Goal: Task Accomplishment & Management: Manage account settings

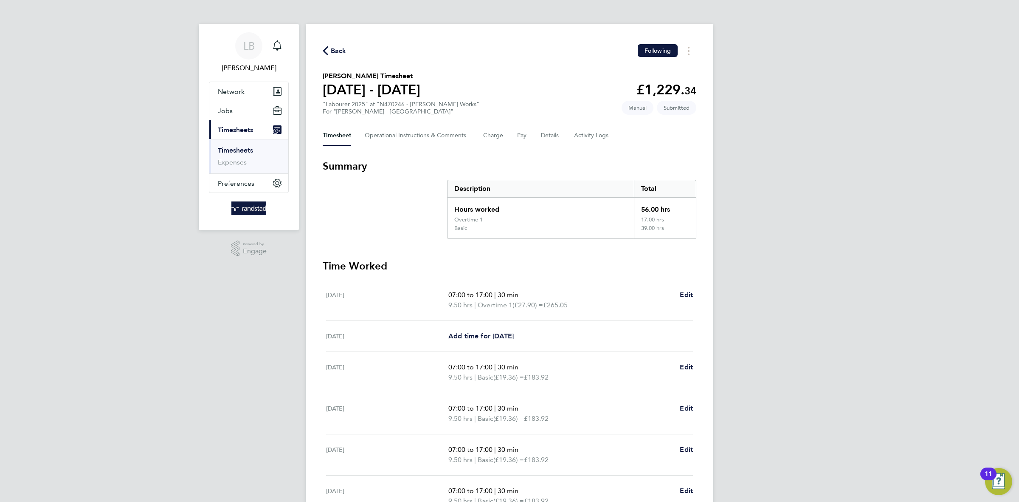
click at [337, 52] on span "Back" at bounding box center [339, 51] width 16 height 10
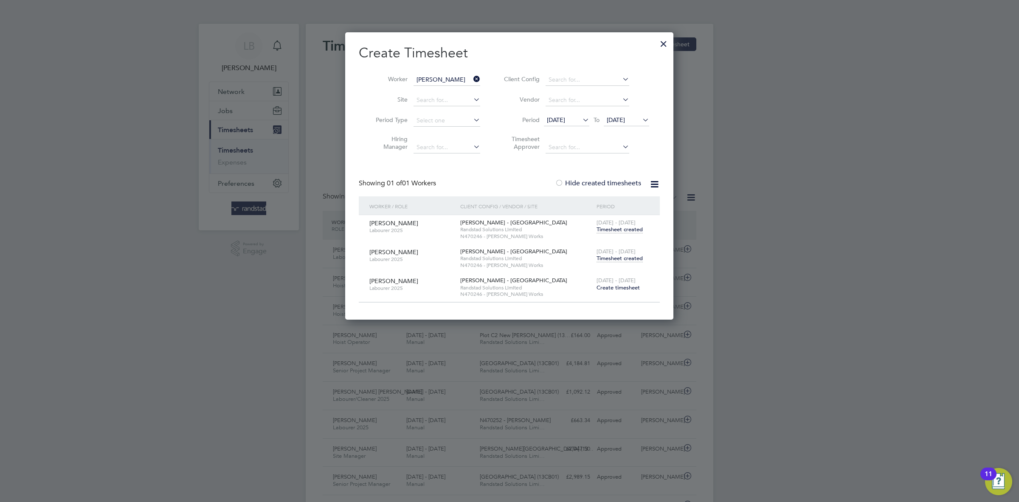
click at [622, 260] on span "Timesheet created" at bounding box center [620, 258] width 46 height 8
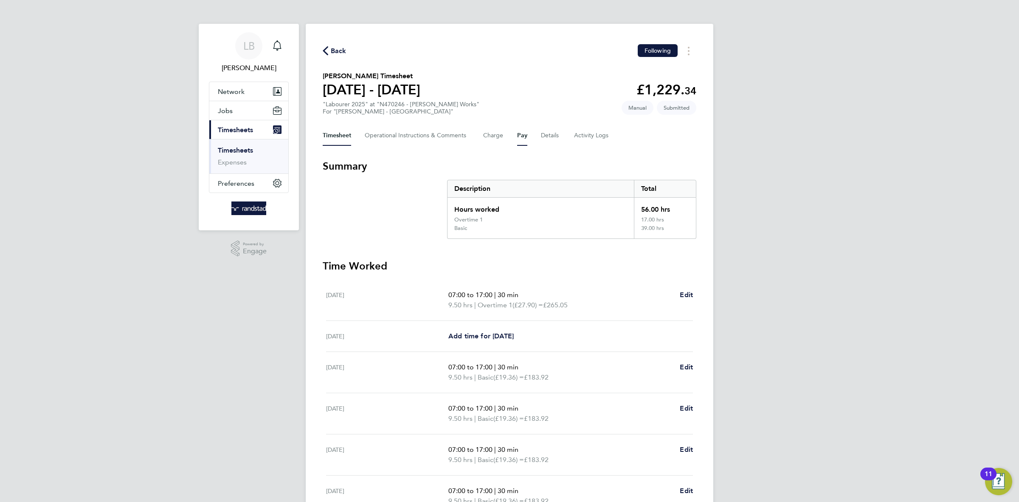
click at [522, 135] on button "Pay" at bounding box center [522, 135] width 10 height 20
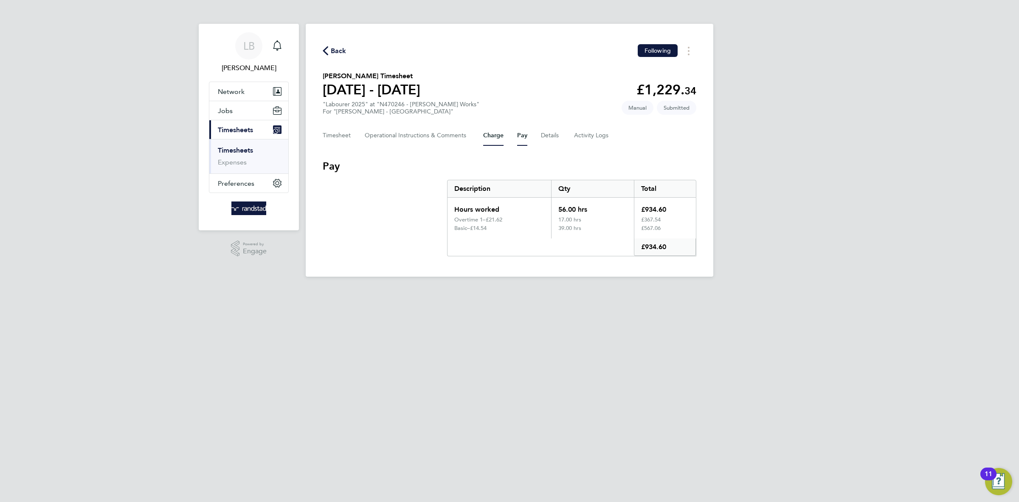
click at [487, 137] on button "Charge" at bounding box center [493, 135] width 20 height 20
click at [519, 133] on button "Pay" at bounding box center [522, 135] width 10 height 20
click at [552, 132] on button "Details" at bounding box center [551, 135] width 20 height 20
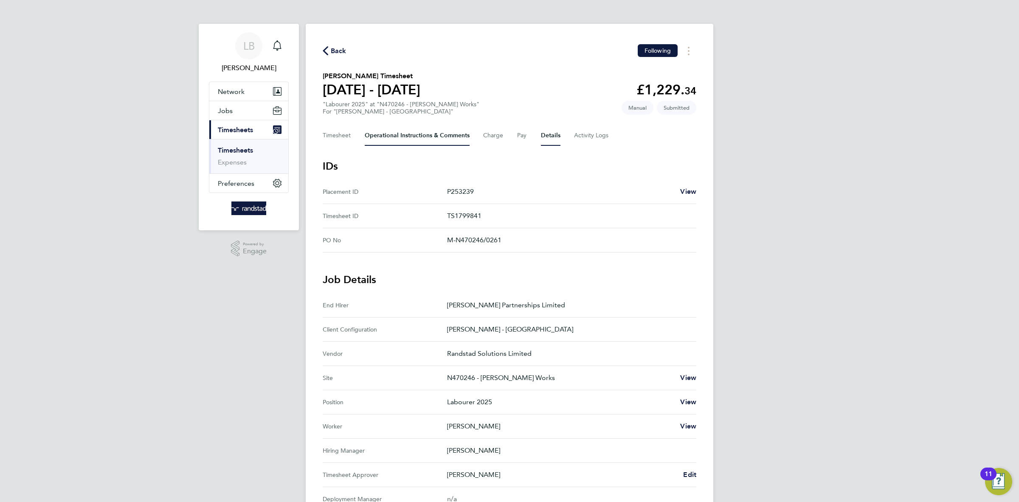
click at [429, 137] on Comments-tab "Operational Instructions & Comments" at bounding box center [417, 135] width 105 height 20
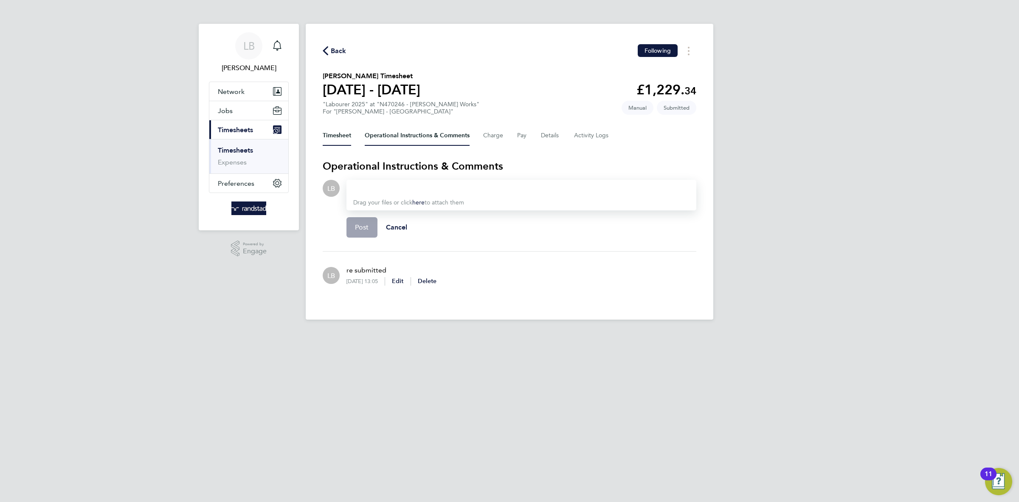
click at [345, 140] on button "Timesheet" at bounding box center [337, 135] width 28 height 20
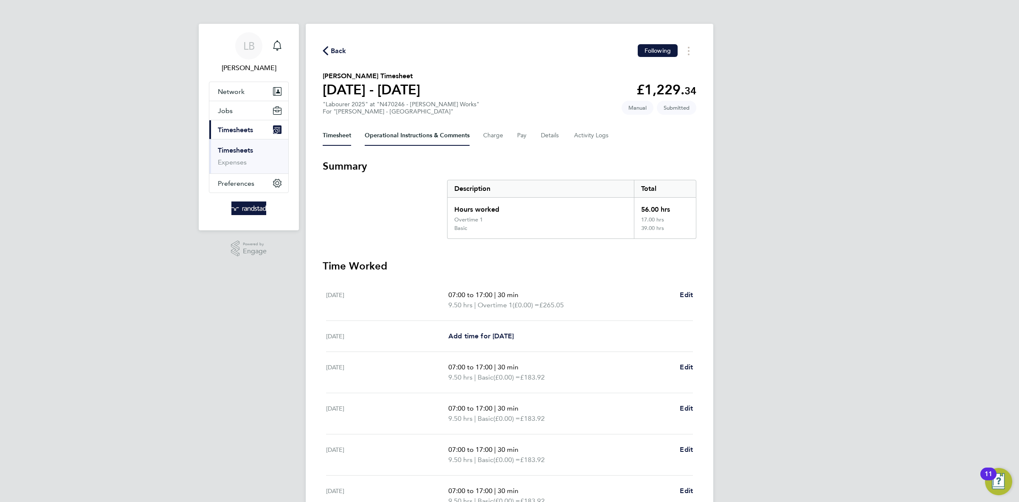
click at [459, 138] on Comments-tab "Operational Instructions & Comments" at bounding box center [417, 135] width 105 height 20
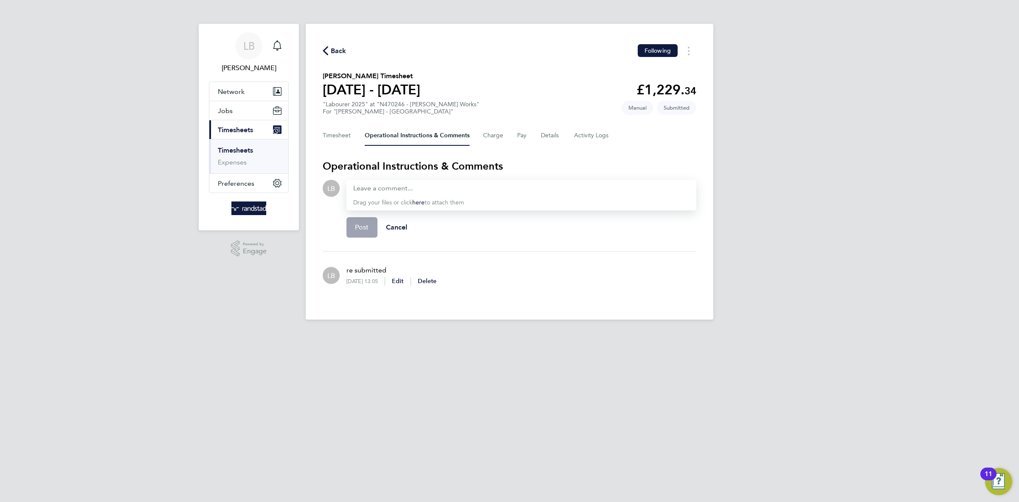
click at [333, 52] on span "Back" at bounding box center [339, 51] width 16 height 10
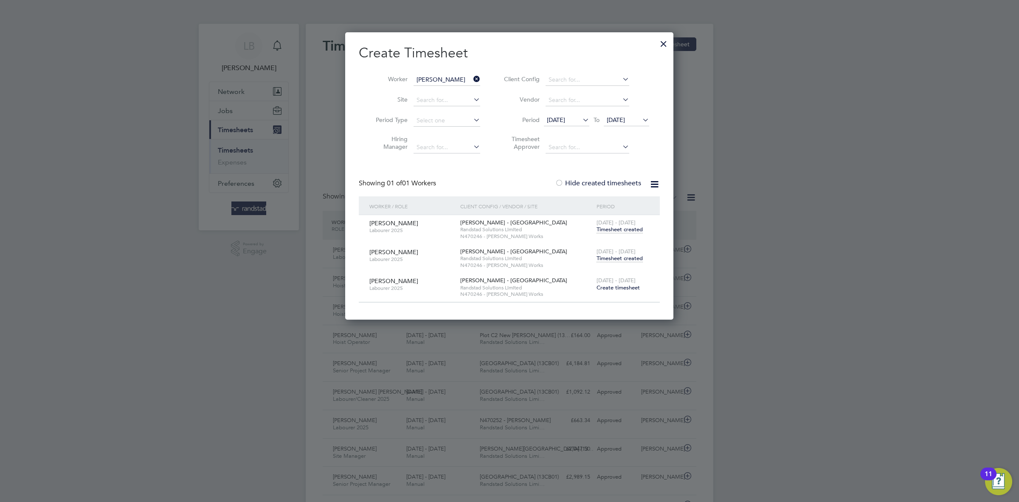
scroll to position [21, 73]
click at [472, 78] on icon at bounding box center [472, 79] width 0 height 12
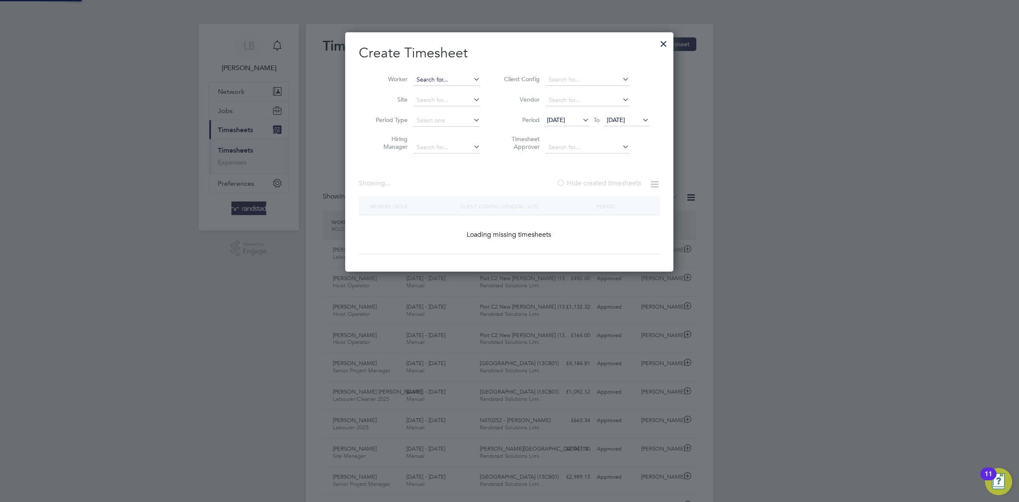
click at [459, 76] on input at bounding box center [447, 80] width 67 height 12
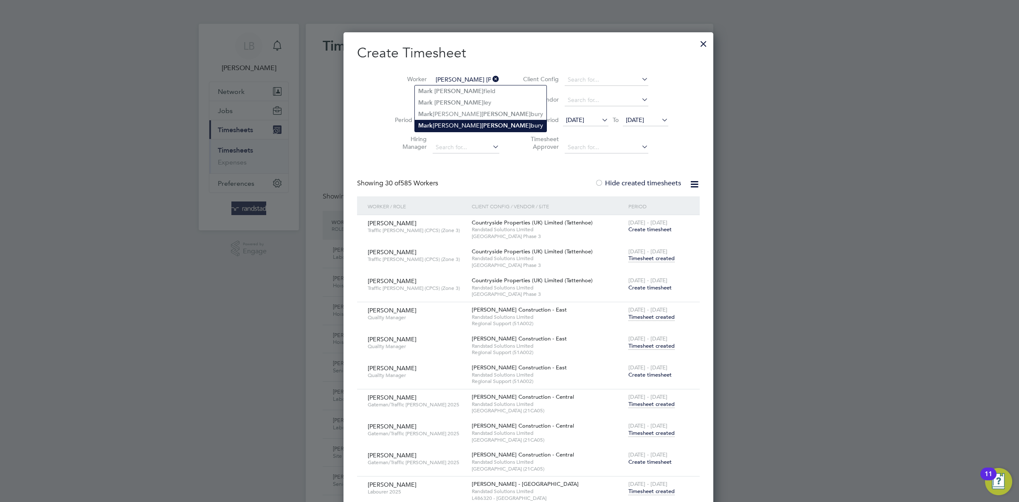
click at [450, 124] on li "[PERSON_NAME] [PERSON_NAME]" at bounding box center [481, 125] width 132 height 11
type input "[PERSON_NAME] [PERSON_NAME]"
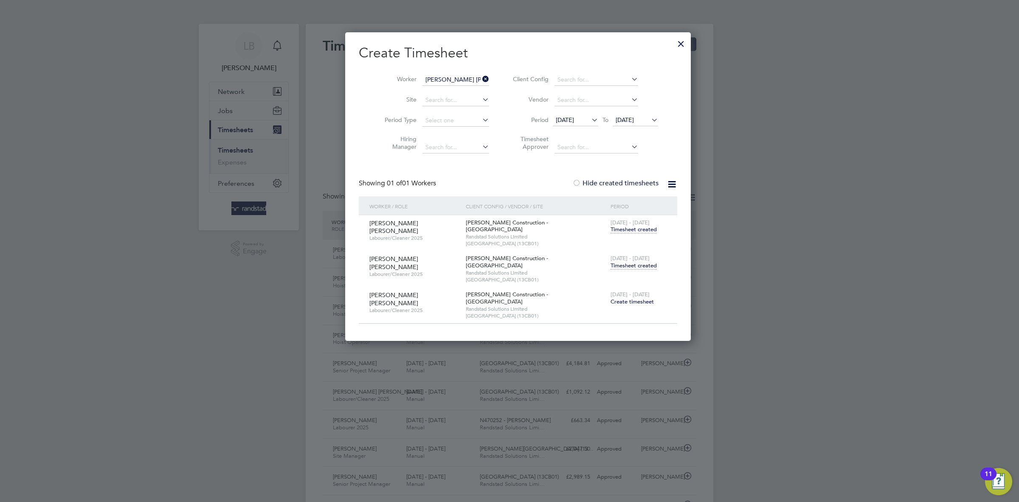
click at [611, 262] on span "Timesheet created" at bounding box center [634, 266] width 46 height 8
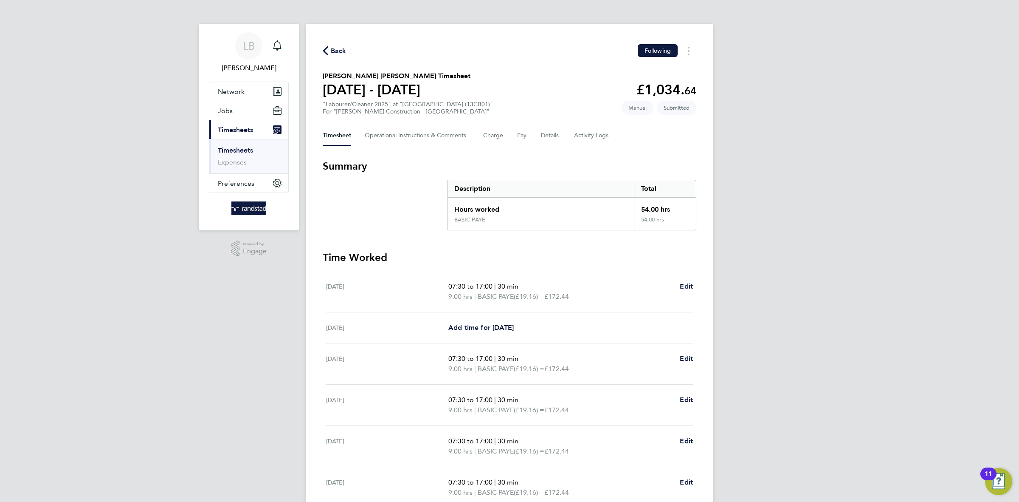
click at [339, 46] on span "Back" at bounding box center [339, 51] width 16 height 10
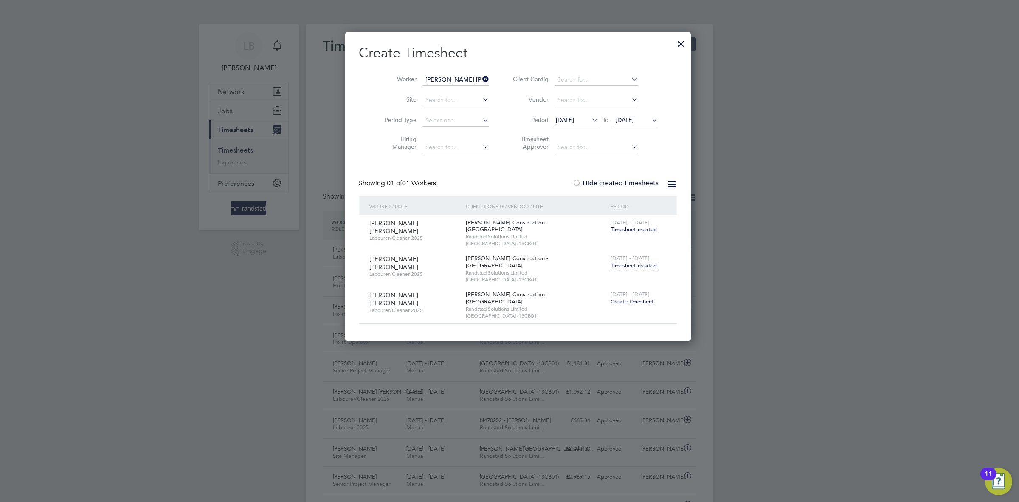
click at [481, 79] on icon at bounding box center [481, 79] width 0 height 12
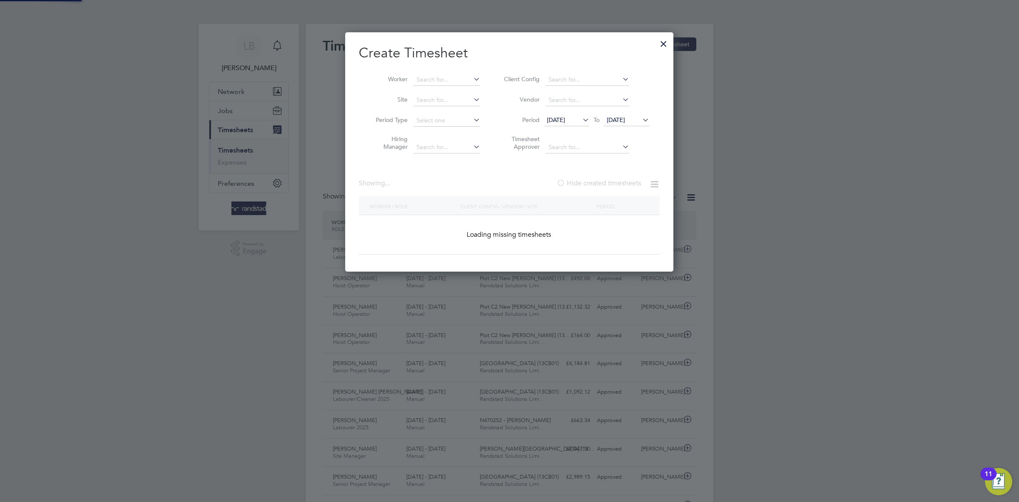
click at [446, 86] on li "Worker" at bounding box center [425, 80] width 132 height 20
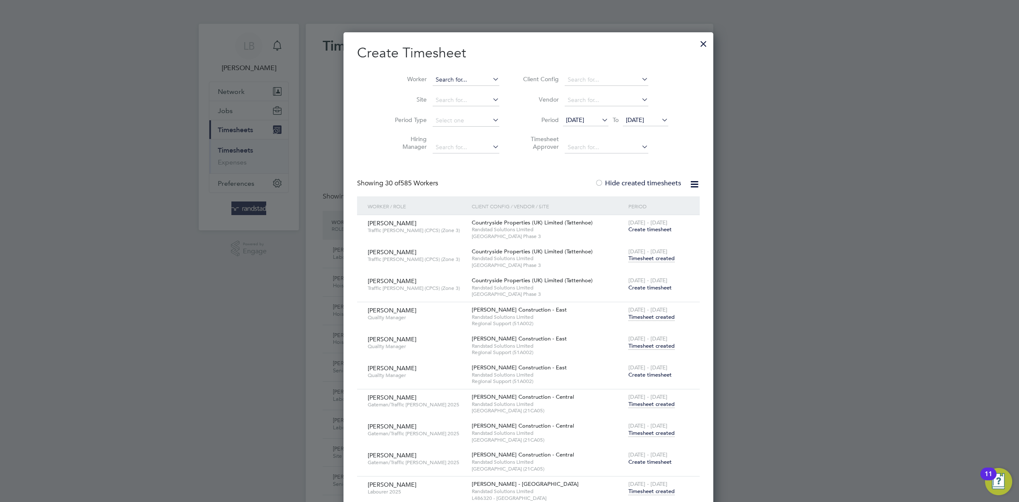
click at [443, 81] on input at bounding box center [466, 80] width 67 height 12
paste input "[PERSON_NAME]"
type input "[PERSON_NAME]"
click at [438, 94] on b "[PERSON_NAME]" at bounding box center [462, 90] width 49 height 7
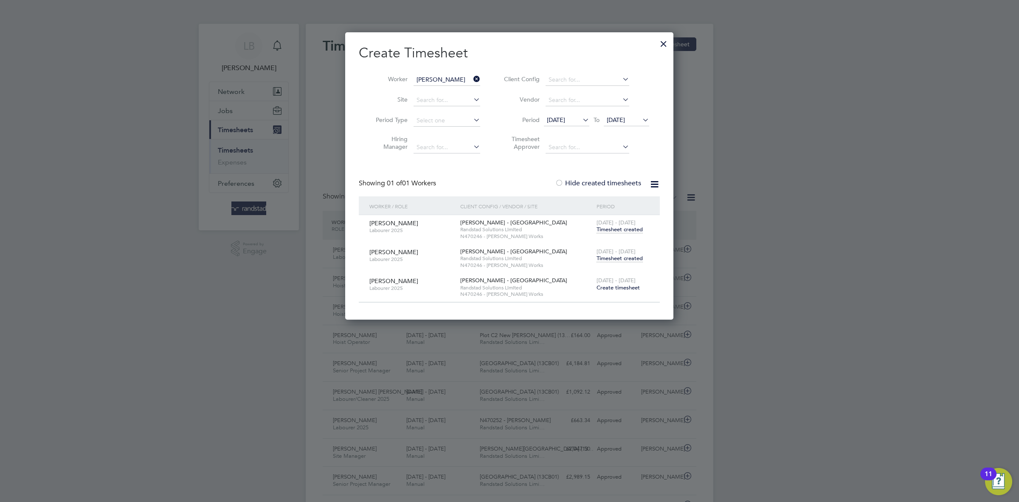
click at [624, 260] on span "Timesheet created" at bounding box center [620, 258] width 46 height 8
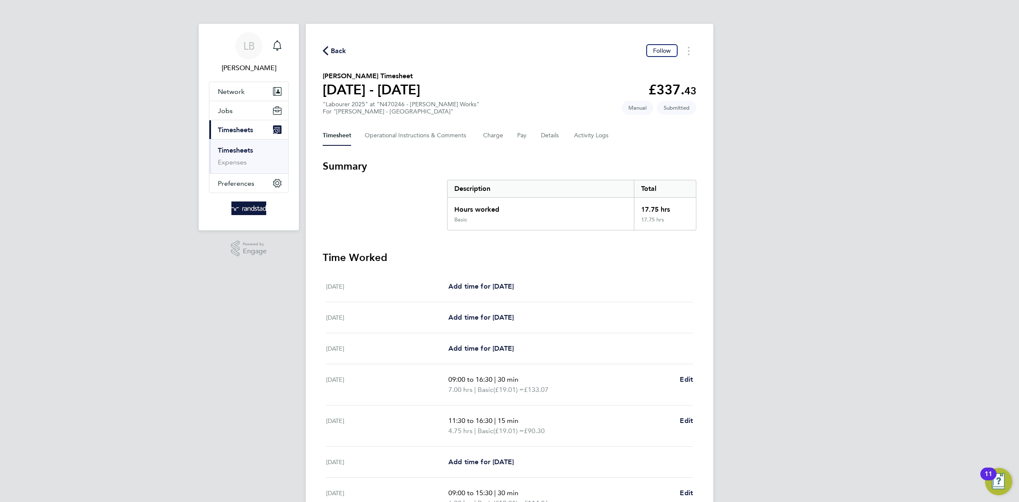
click at [339, 49] on span "Back" at bounding box center [339, 51] width 16 height 10
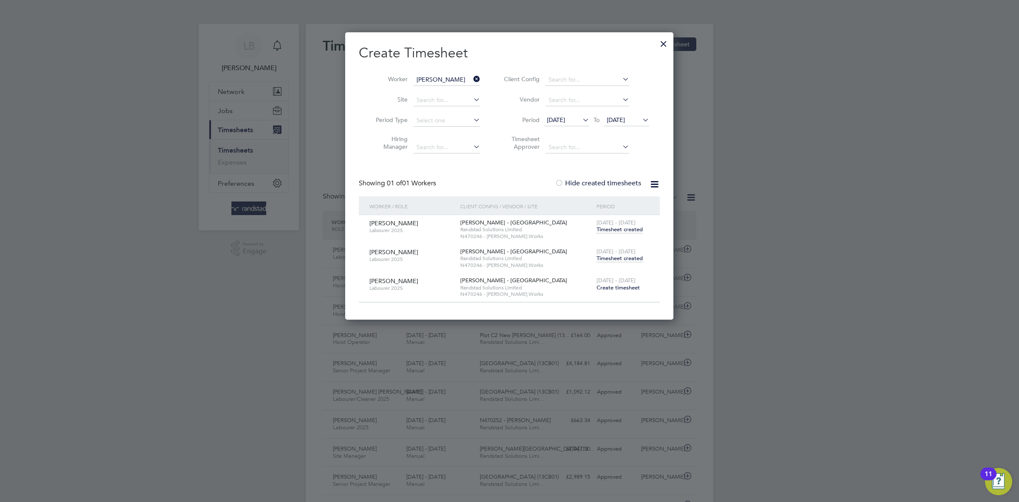
click at [486, 73] on li "Worker [PERSON_NAME]" at bounding box center [425, 80] width 132 height 20
click at [472, 79] on icon at bounding box center [472, 79] width 0 height 12
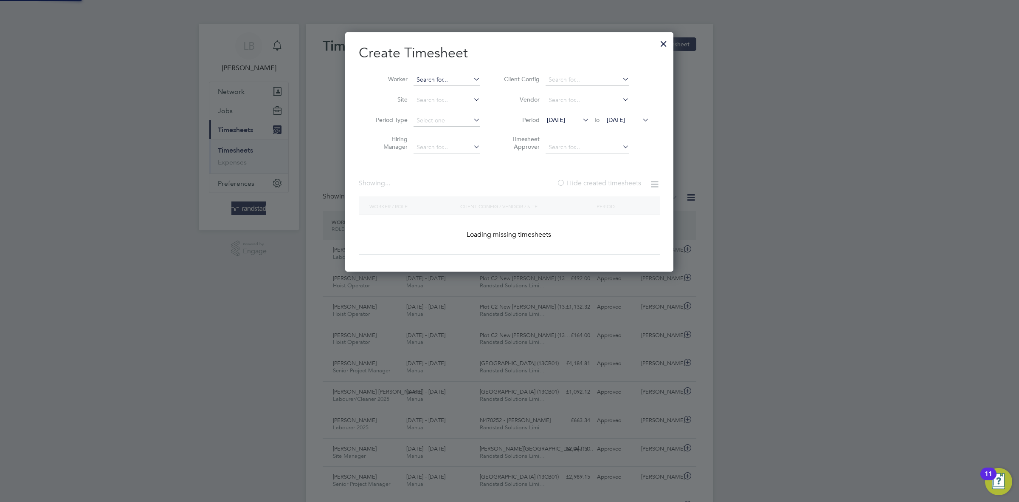
click at [435, 80] on input at bounding box center [447, 80] width 67 height 12
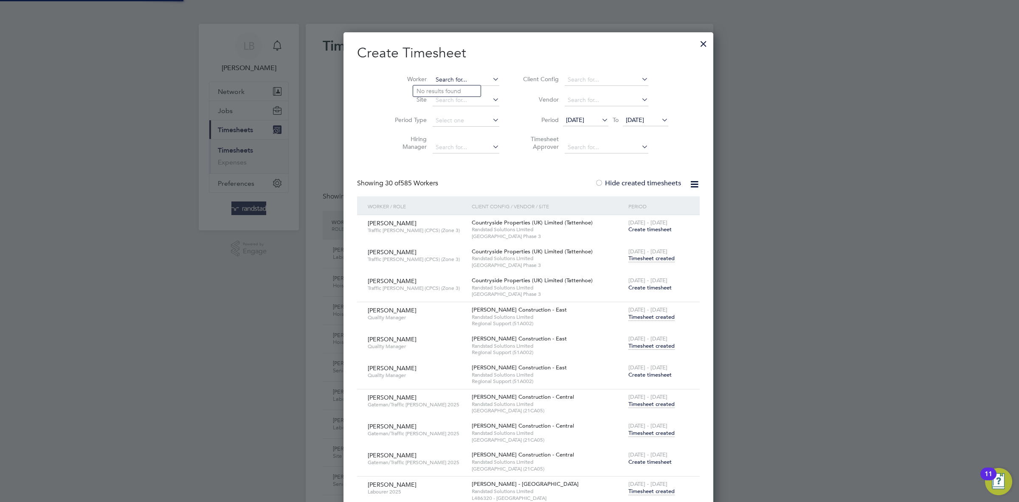
paste input "[PERSON_NAME]"
click at [466, 93] on li "[PERSON_NAME] ame" at bounding box center [452, 90] width 78 height 11
type input "[PERSON_NAME]"
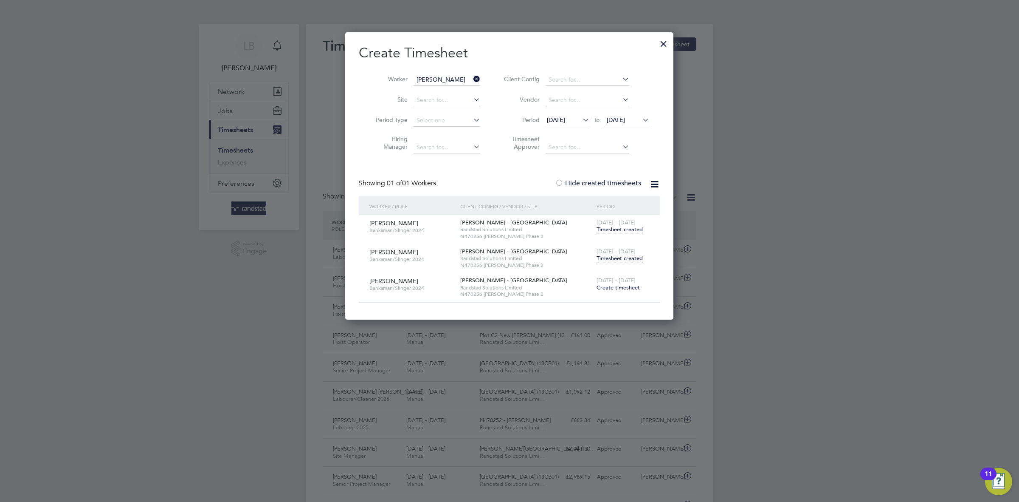
click at [617, 260] on span "Timesheet created" at bounding box center [620, 258] width 46 height 8
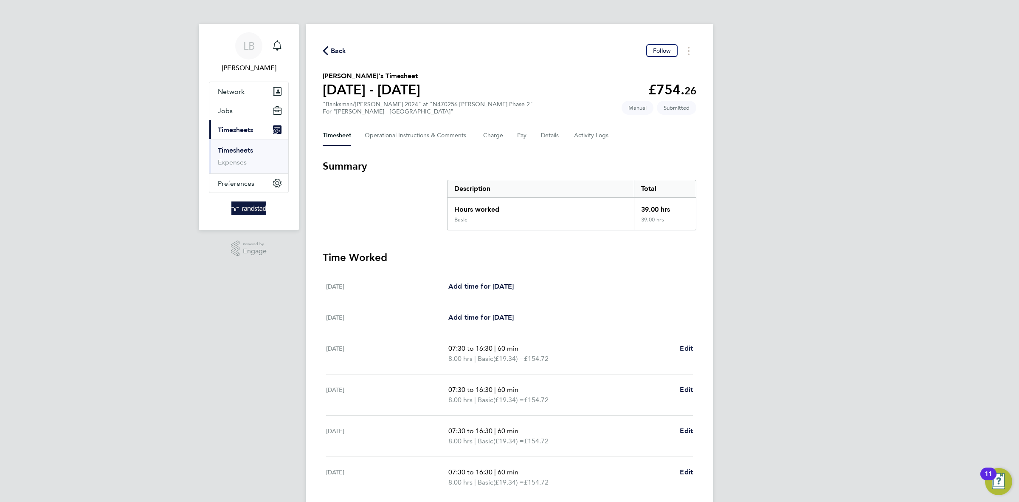
click at [337, 51] on span "Back" at bounding box center [339, 51] width 16 height 10
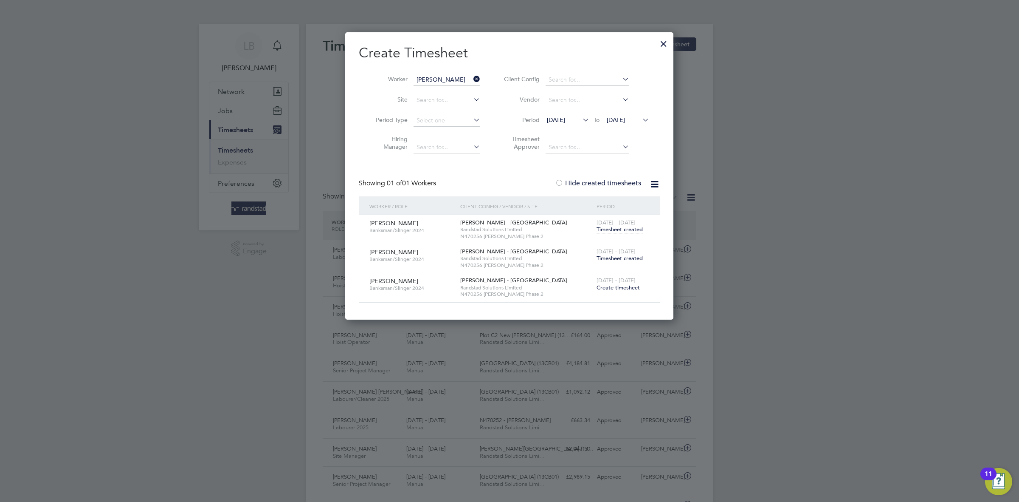
scroll to position [21, 73]
click at [472, 80] on icon at bounding box center [472, 79] width 0 height 12
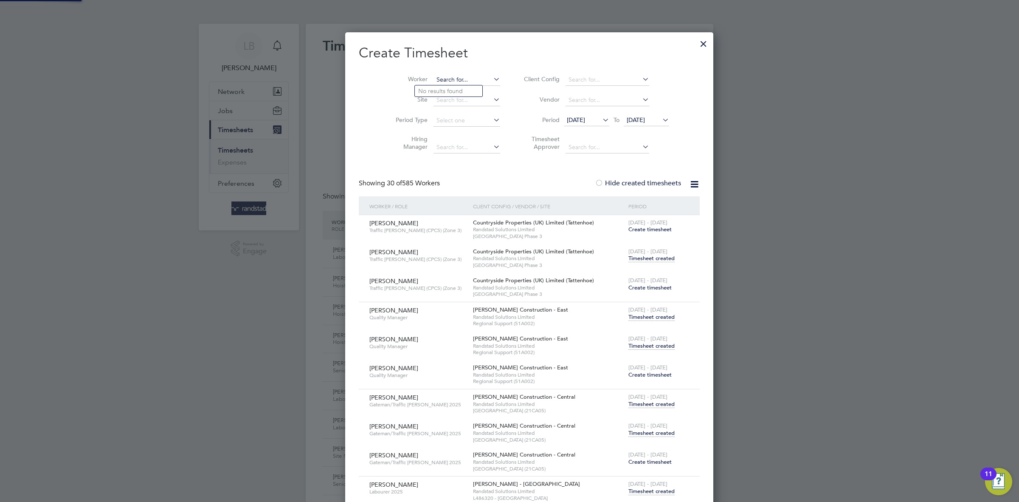
click at [440, 76] on input at bounding box center [467, 80] width 67 height 12
paste input "[PERSON_NAME]"
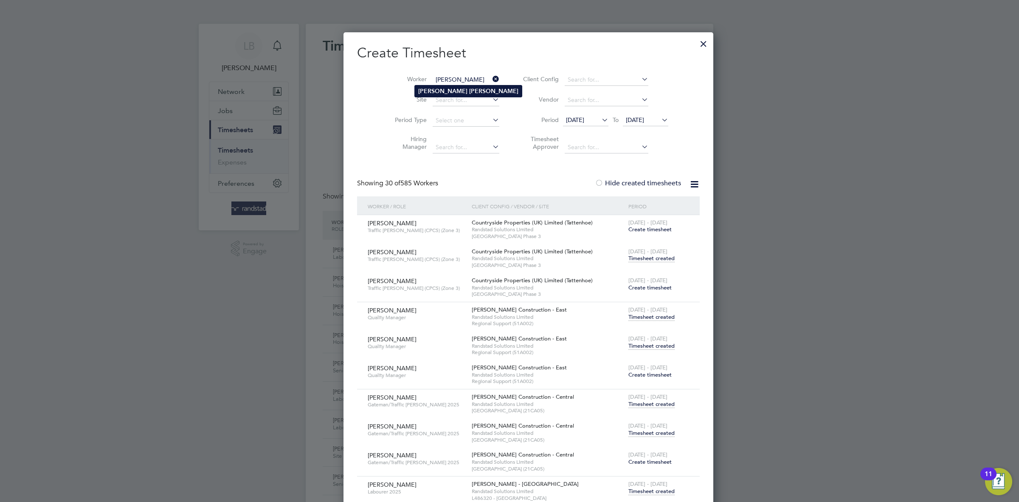
type input "[PERSON_NAME]"
click at [469, 88] on b "[PERSON_NAME]" at bounding box center [493, 90] width 49 height 7
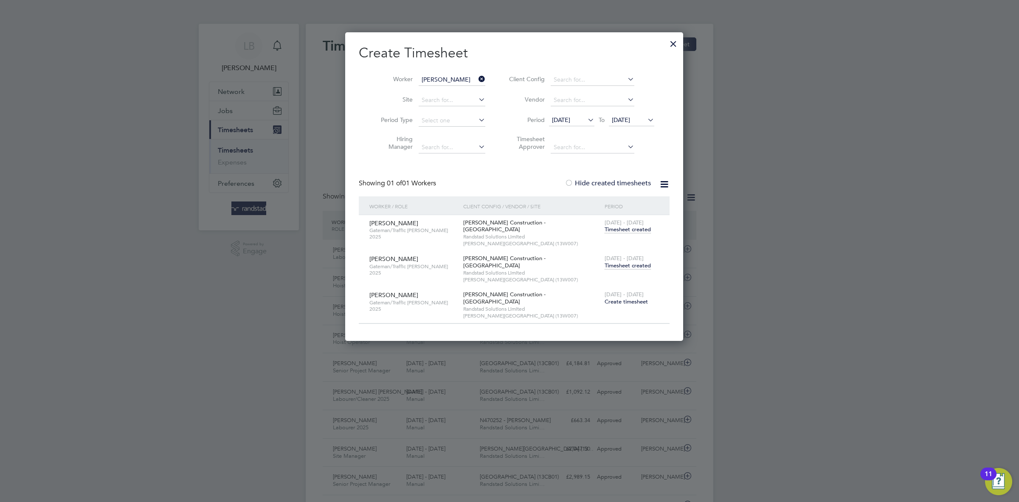
click at [605, 262] on span "Timesheet created" at bounding box center [628, 266] width 46 height 8
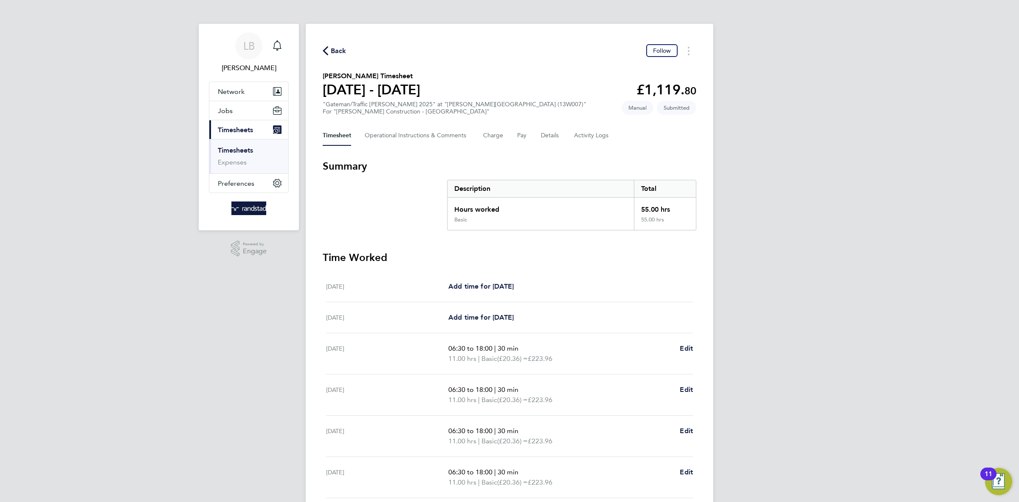
click at [329, 47] on span "Back" at bounding box center [335, 50] width 24 height 8
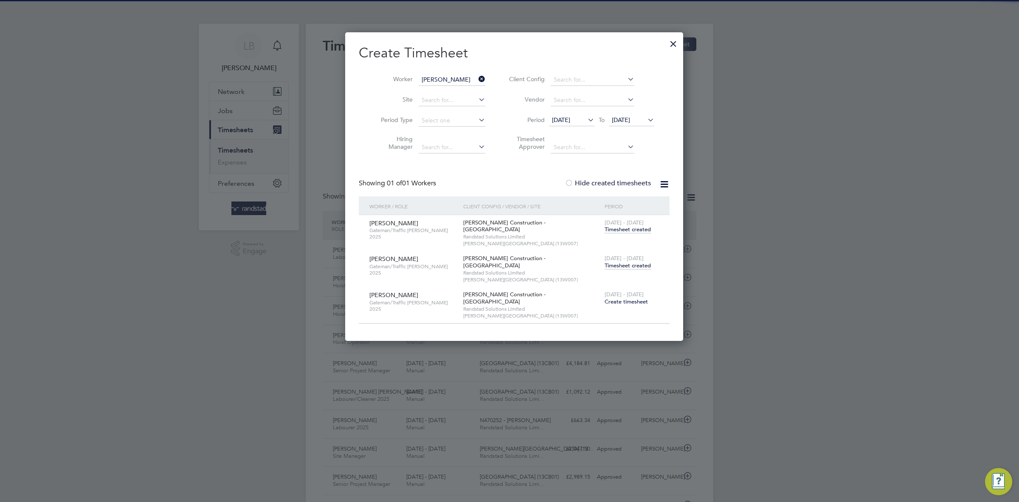
click at [477, 79] on icon at bounding box center [477, 79] width 0 height 12
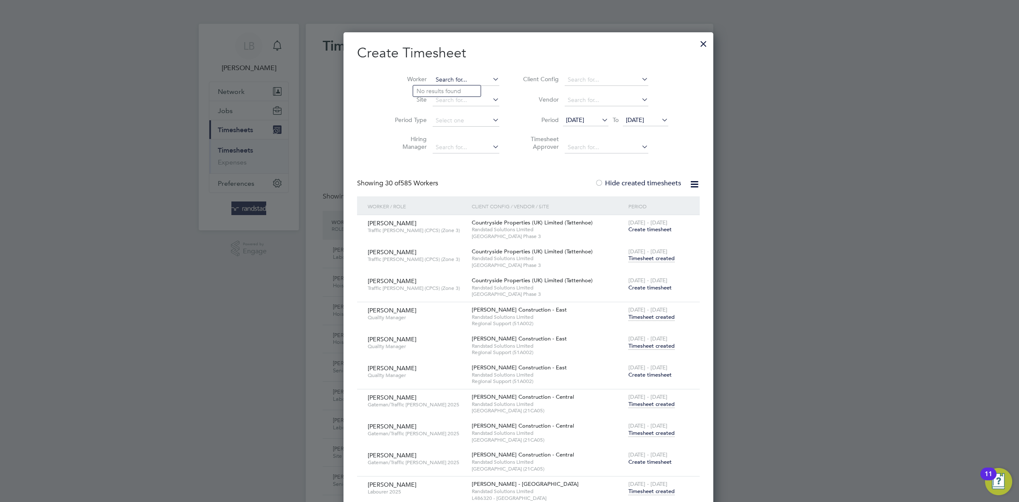
paste input "[PERSON_NAME]"
type input "[PERSON_NAME]"
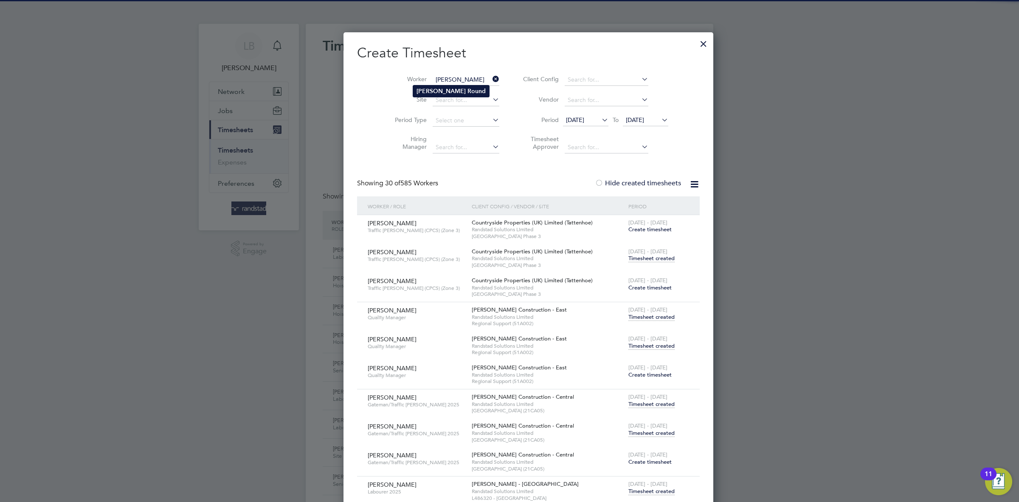
click at [468, 90] on b "Round" at bounding box center [477, 90] width 18 height 7
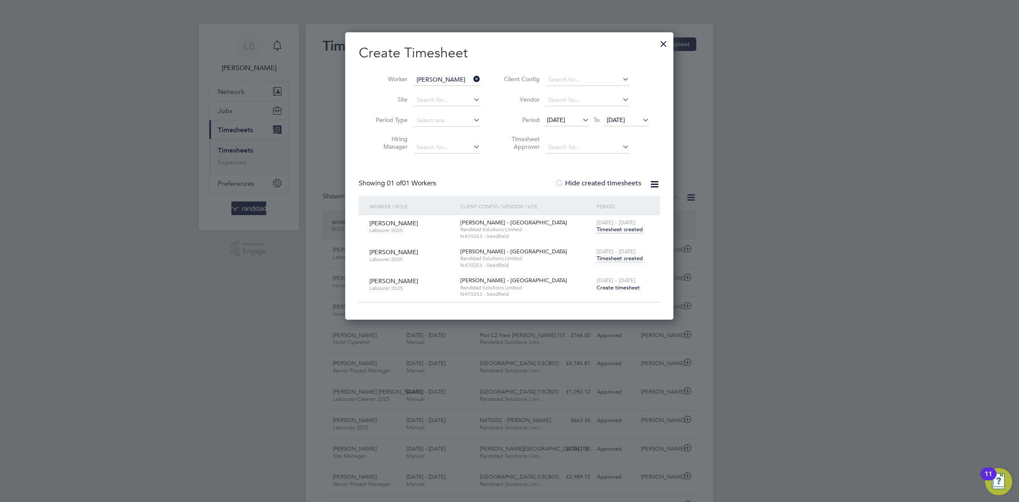
click at [606, 260] on span "Timesheet created" at bounding box center [620, 258] width 46 height 8
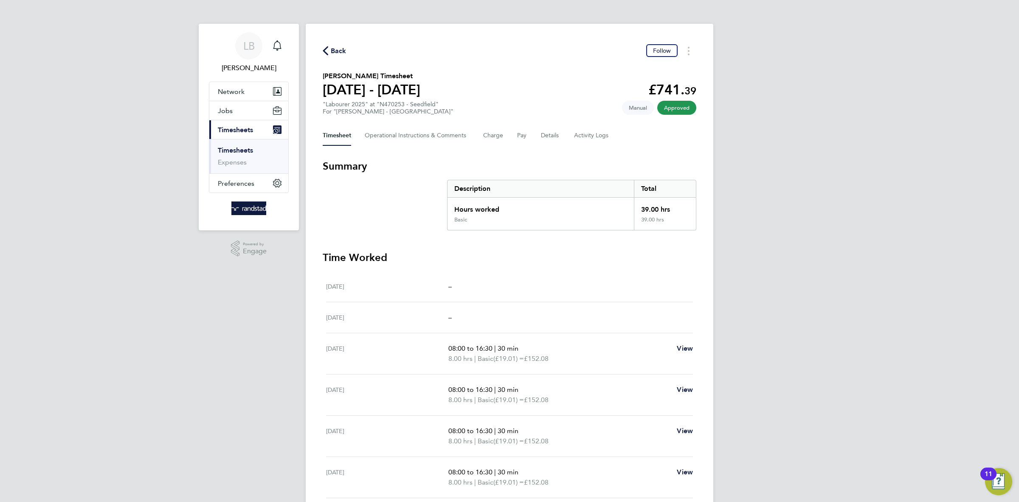
click at [327, 45] on div "Back Follow" at bounding box center [510, 50] width 374 height 13
click at [343, 50] on span "Back" at bounding box center [339, 51] width 16 height 10
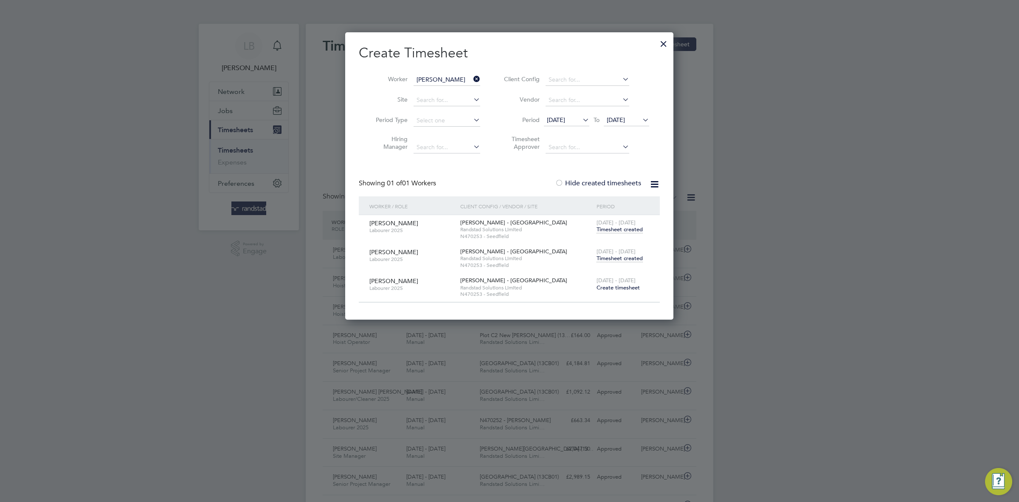
click at [472, 76] on icon at bounding box center [472, 79] width 0 height 12
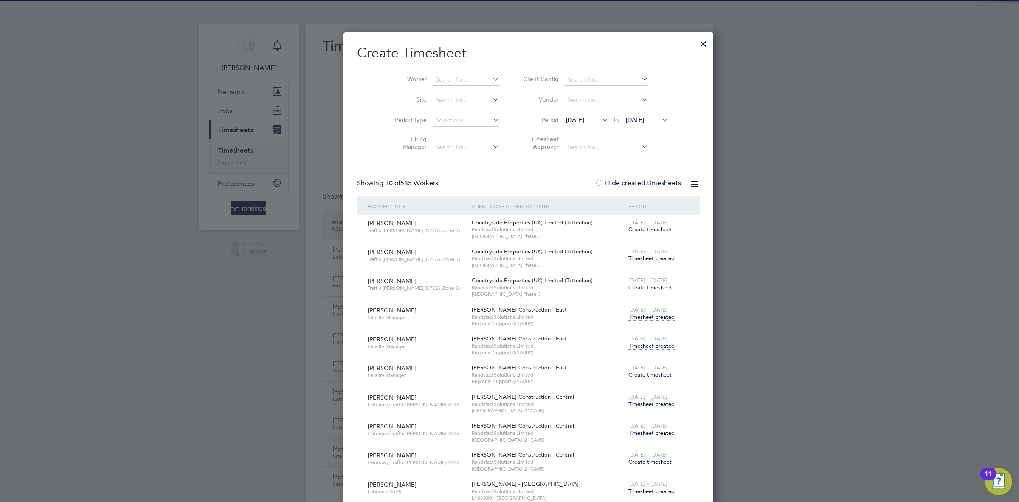
click at [696, 44] on div at bounding box center [703, 41] width 15 height 15
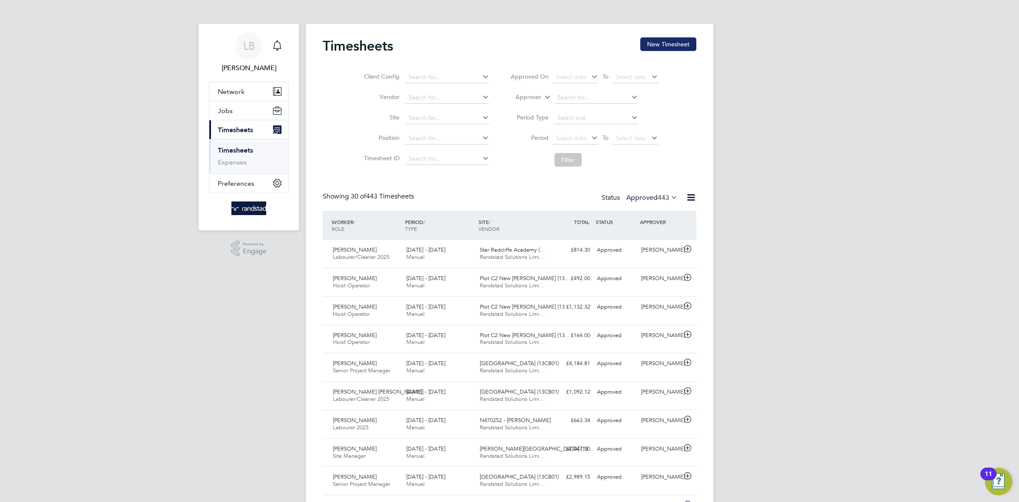
click at [652, 46] on button "New Timesheet" at bounding box center [668, 44] width 56 height 14
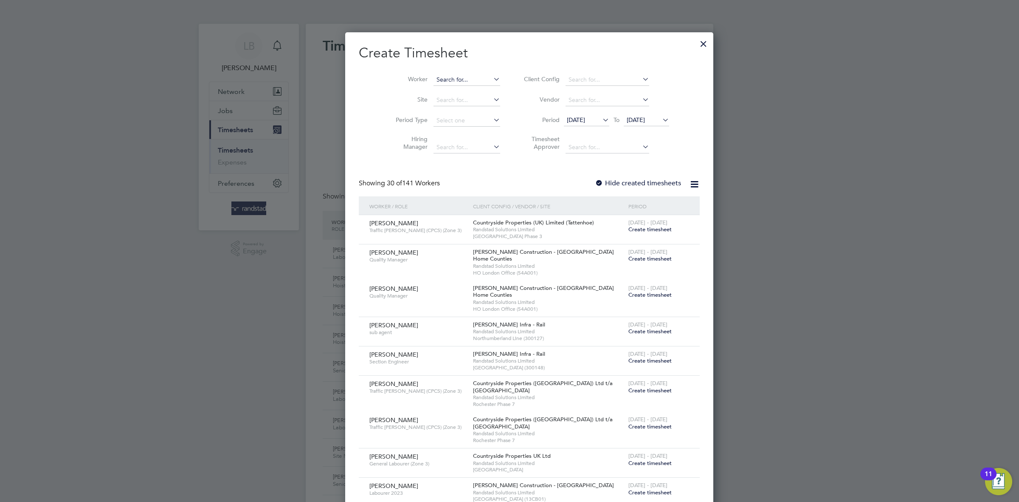
click at [434, 82] on input at bounding box center [467, 80] width 67 height 12
paste input "[PERSON_NAME]"
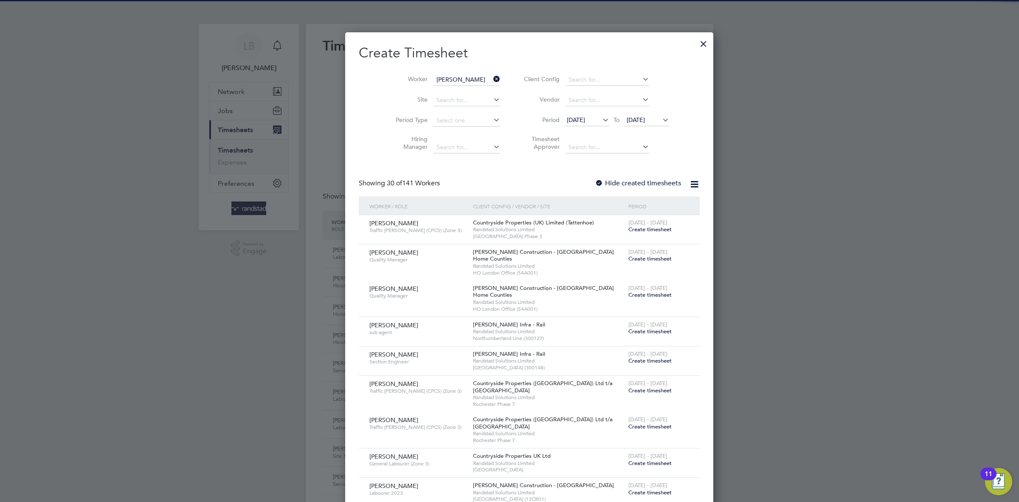
click at [448, 93] on li "[PERSON_NAME]" at bounding box center [447, 90] width 68 height 11
type input "[PERSON_NAME]"
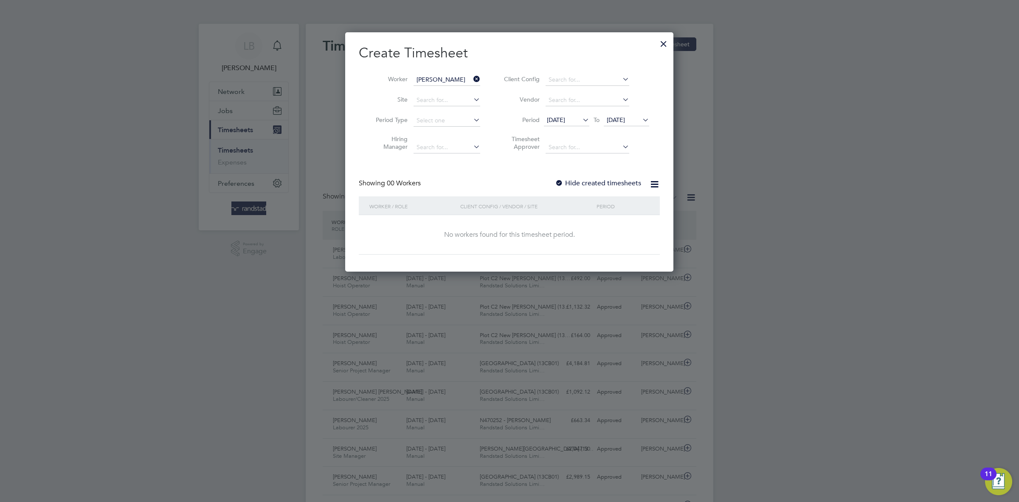
click at [607, 182] on label "Hide created timesheets" at bounding box center [598, 183] width 86 height 8
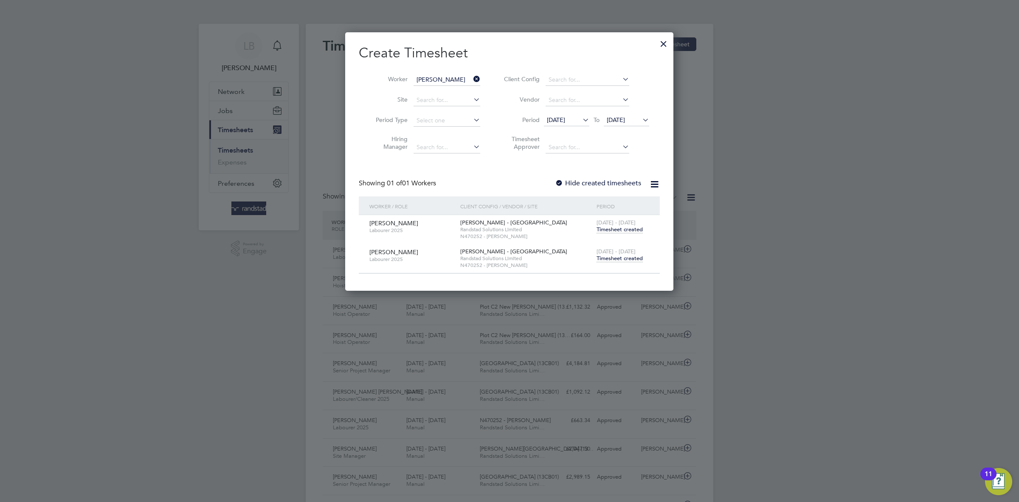
click at [616, 262] on span "Timesheet created" at bounding box center [620, 258] width 46 height 8
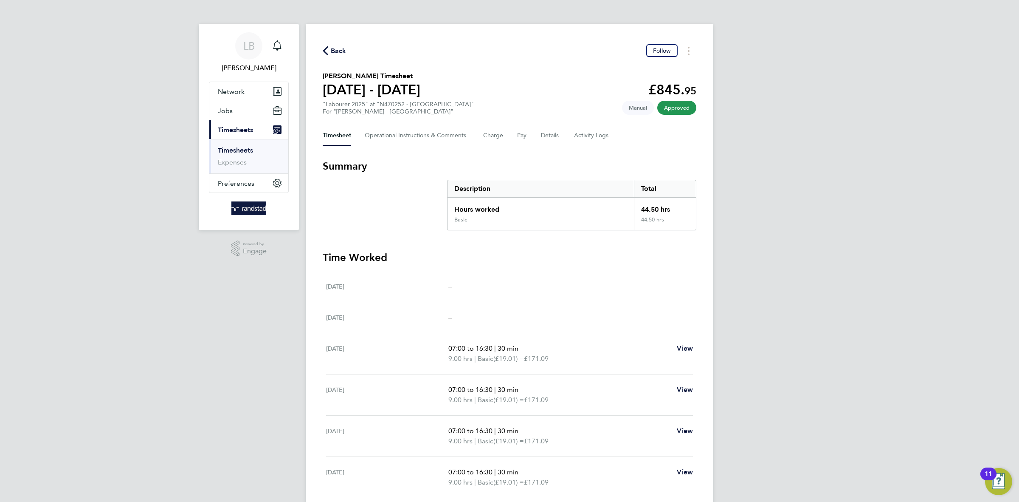
click at [336, 52] on span "Back" at bounding box center [339, 51] width 16 height 10
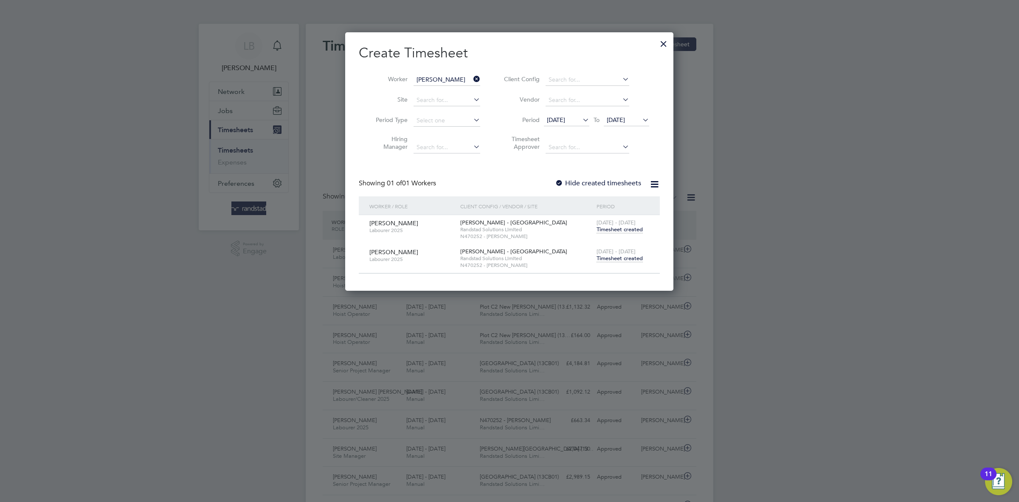
click at [472, 79] on icon at bounding box center [472, 79] width 0 height 12
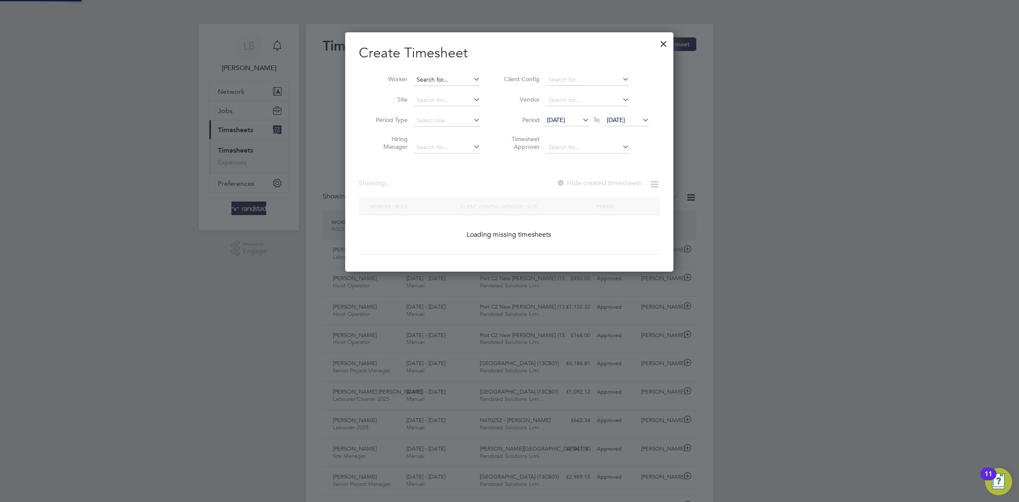
click at [426, 79] on input at bounding box center [447, 80] width 67 height 12
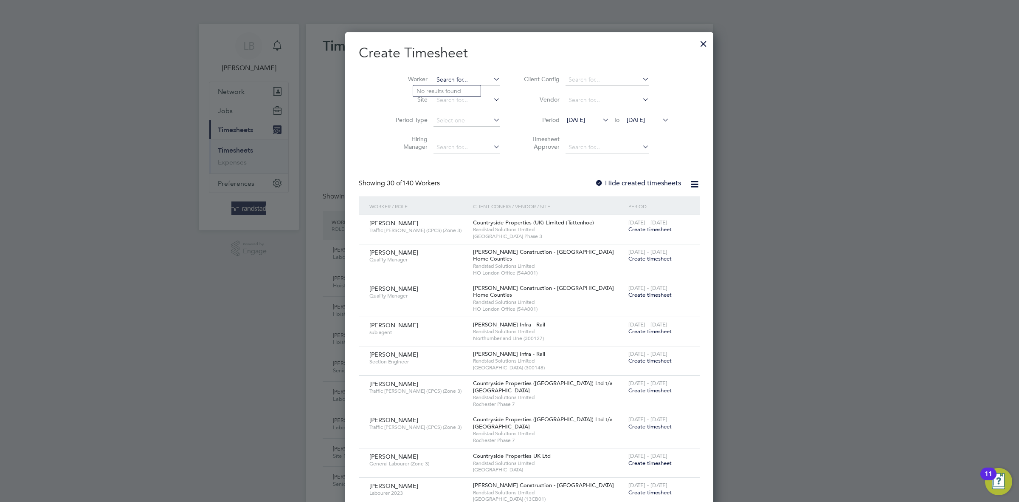
paste input "[PERSON_NAME]"
click at [428, 88] on b "[PERSON_NAME]" at bounding box center [441, 90] width 49 height 7
type input "[PERSON_NAME]"
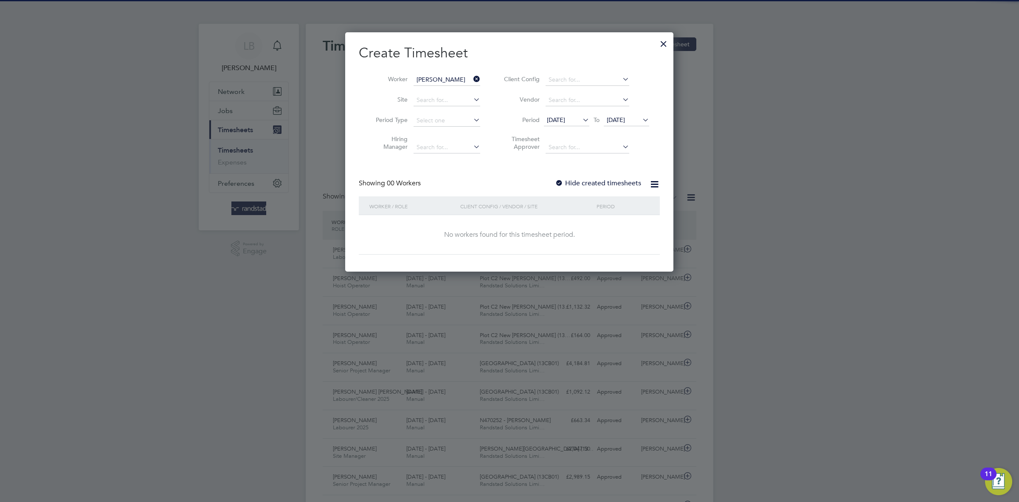
click at [599, 186] on label "Hide created timesheets" at bounding box center [598, 183] width 86 height 8
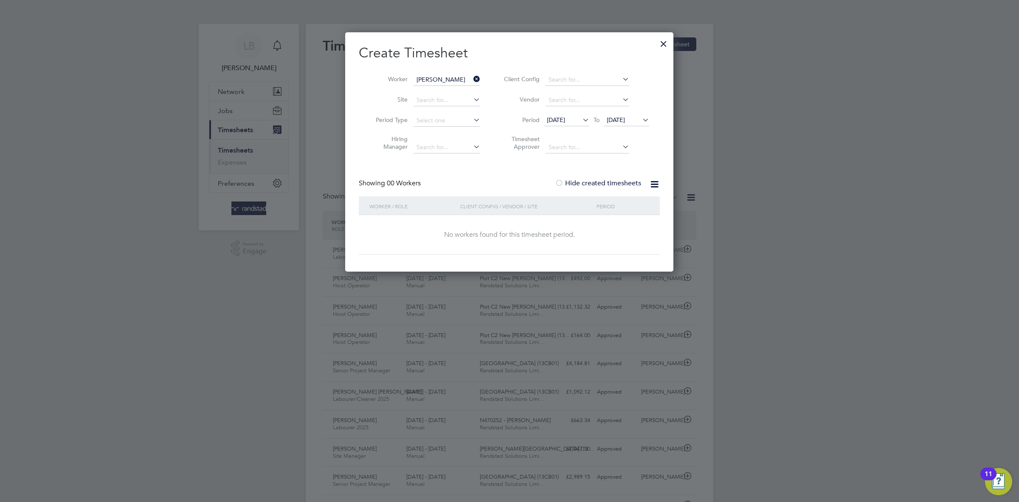
click at [599, 186] on label "Hide created timesheets" at bounding box center [598, 183] width 86 height 8
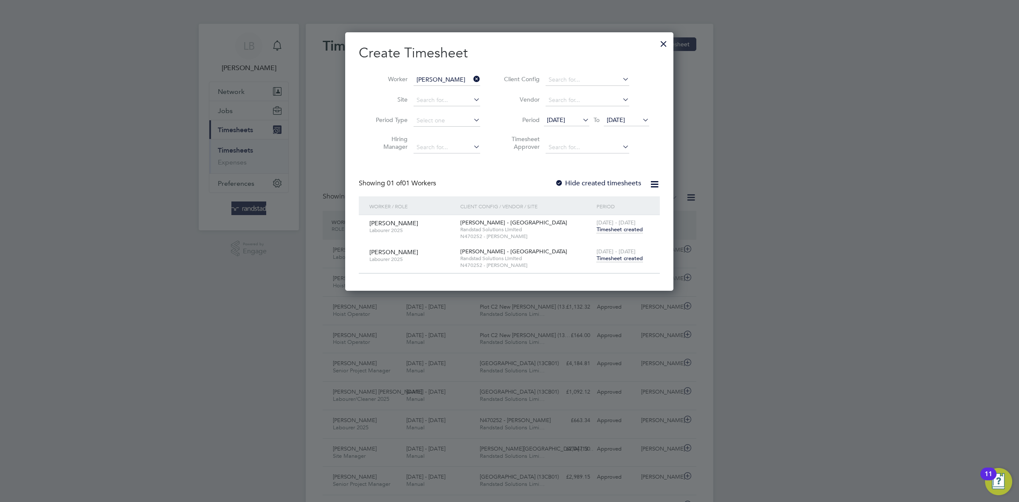
click at [623, 260] on span "Timesheet created" at bounding box center [620, 258] width 46 height 8
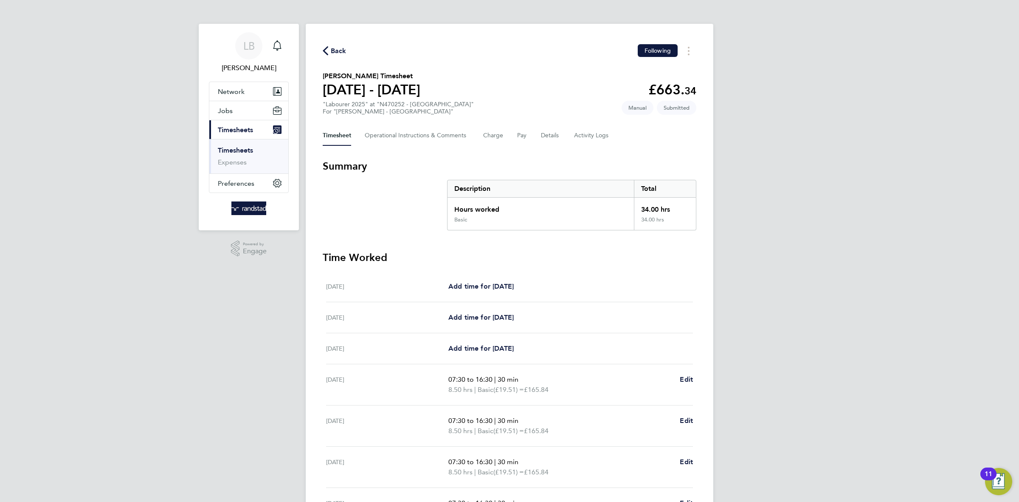
click at [347, 49] on div "Back Following" at bounding box center [510, 50] width 374 height 13
click at [345, 49] on span "Back" at bounding box center [339, 51] width 16 height 10
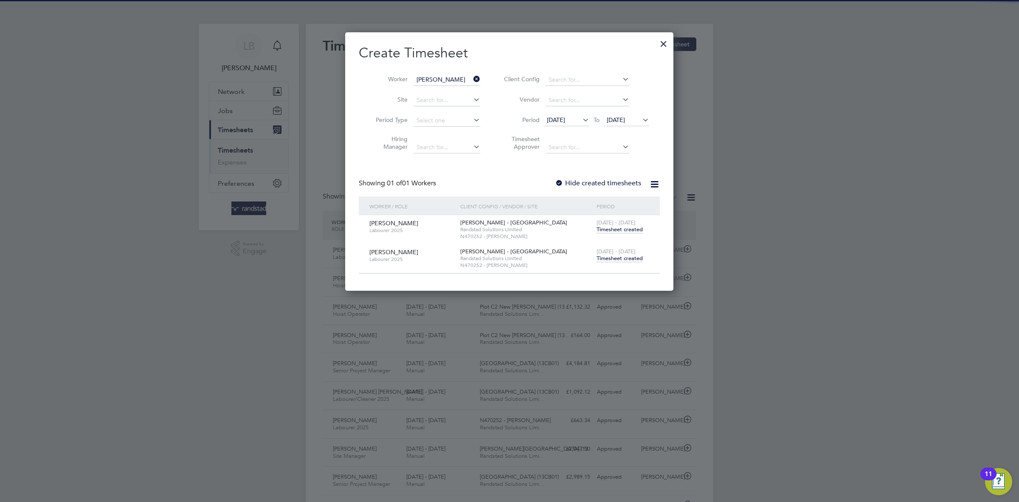
scroll to position [21, 73]
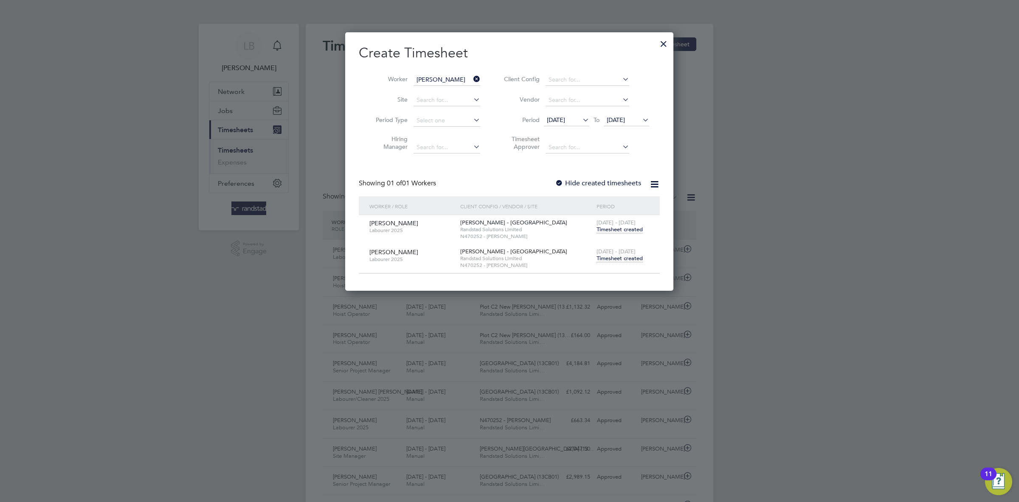
click at [668, 44] on div at bounding box center [663, 41] width 15 height 15
